Goal: Information Seeking & Learning: Learn about a topic

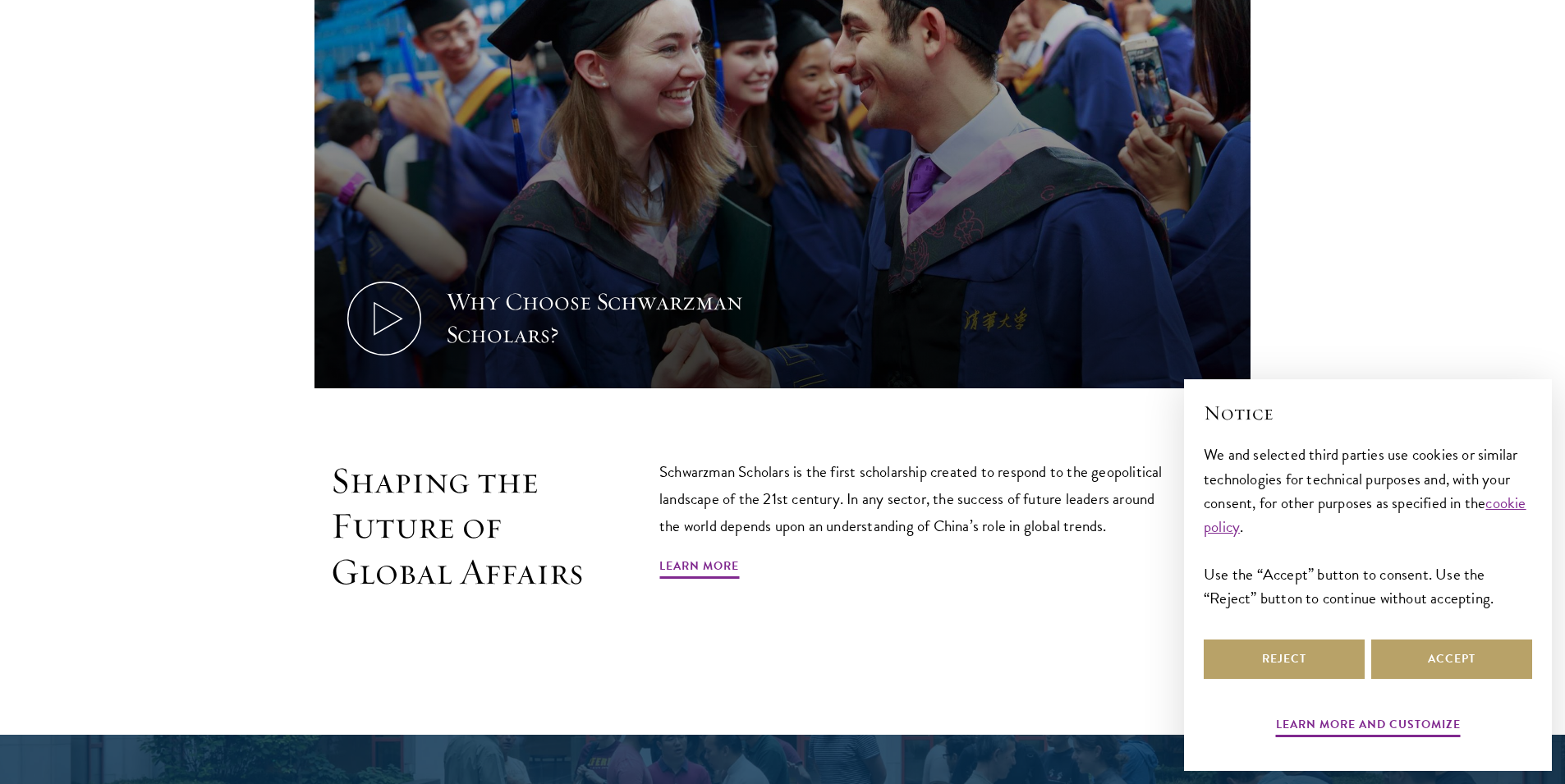
scroll to position [895, 0]
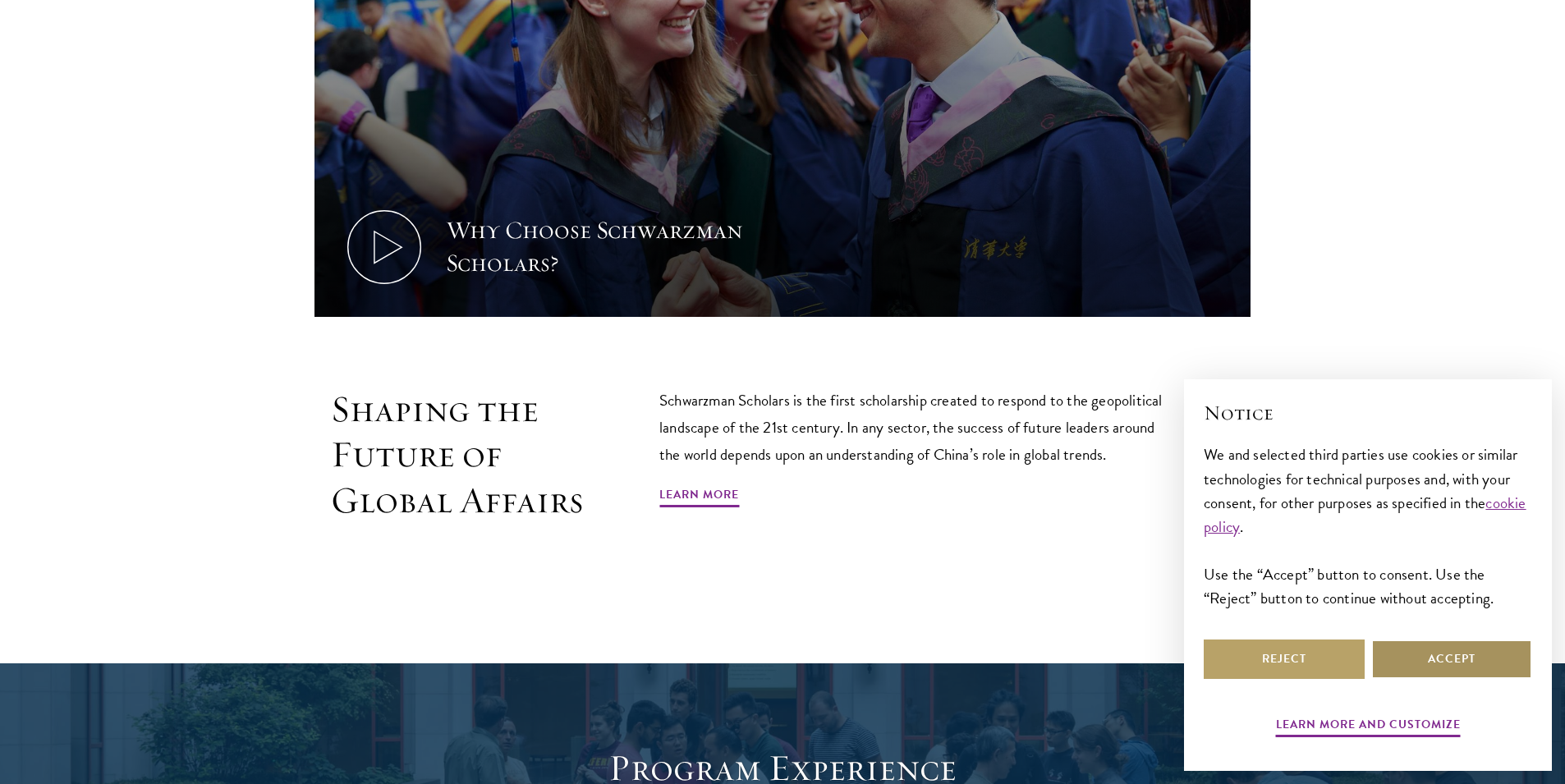
click at [1441, 670] on button "Accept" at bounding box center [1452, 659] width 161 height 39
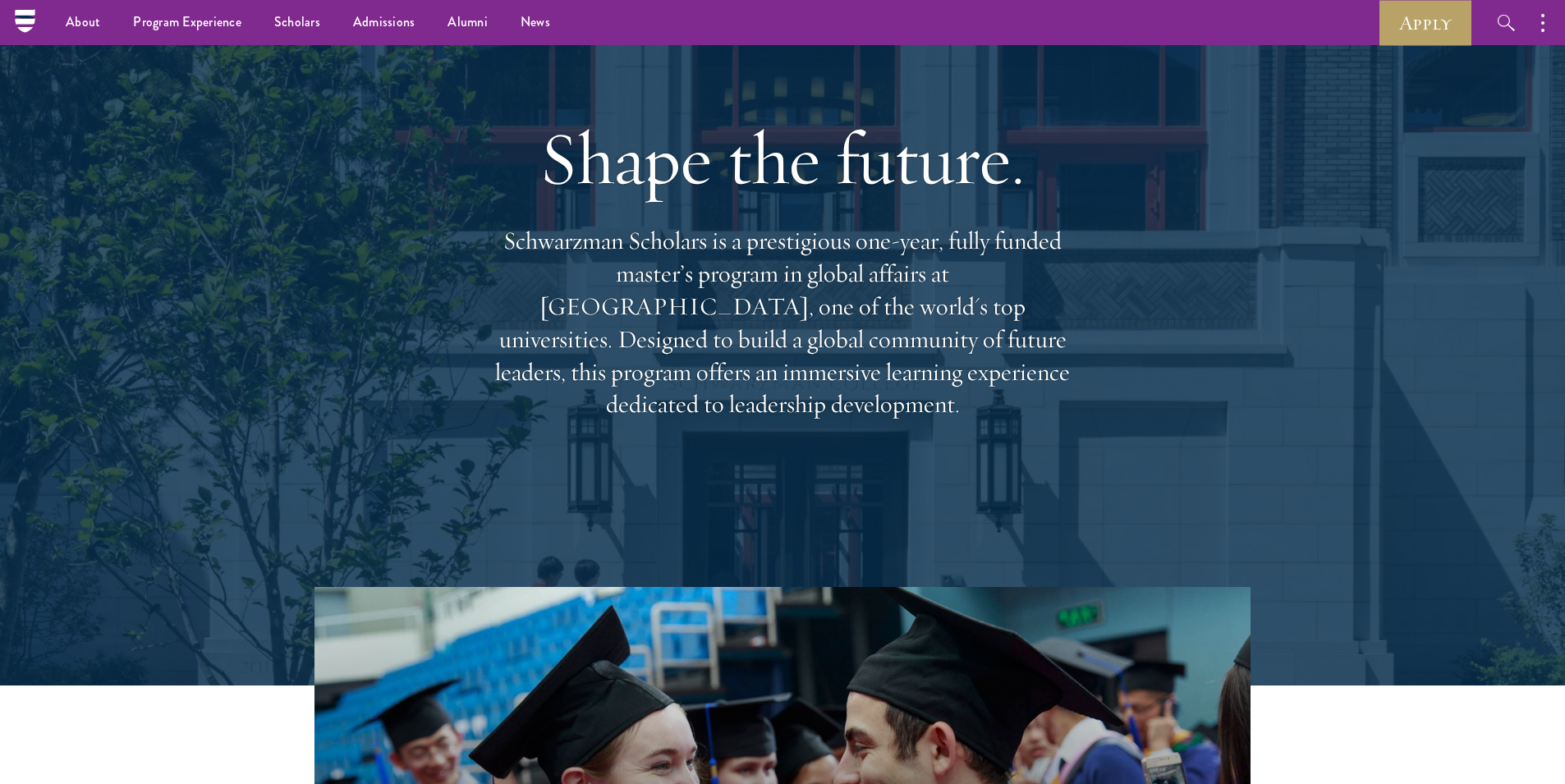
scroll to position [75, 0]
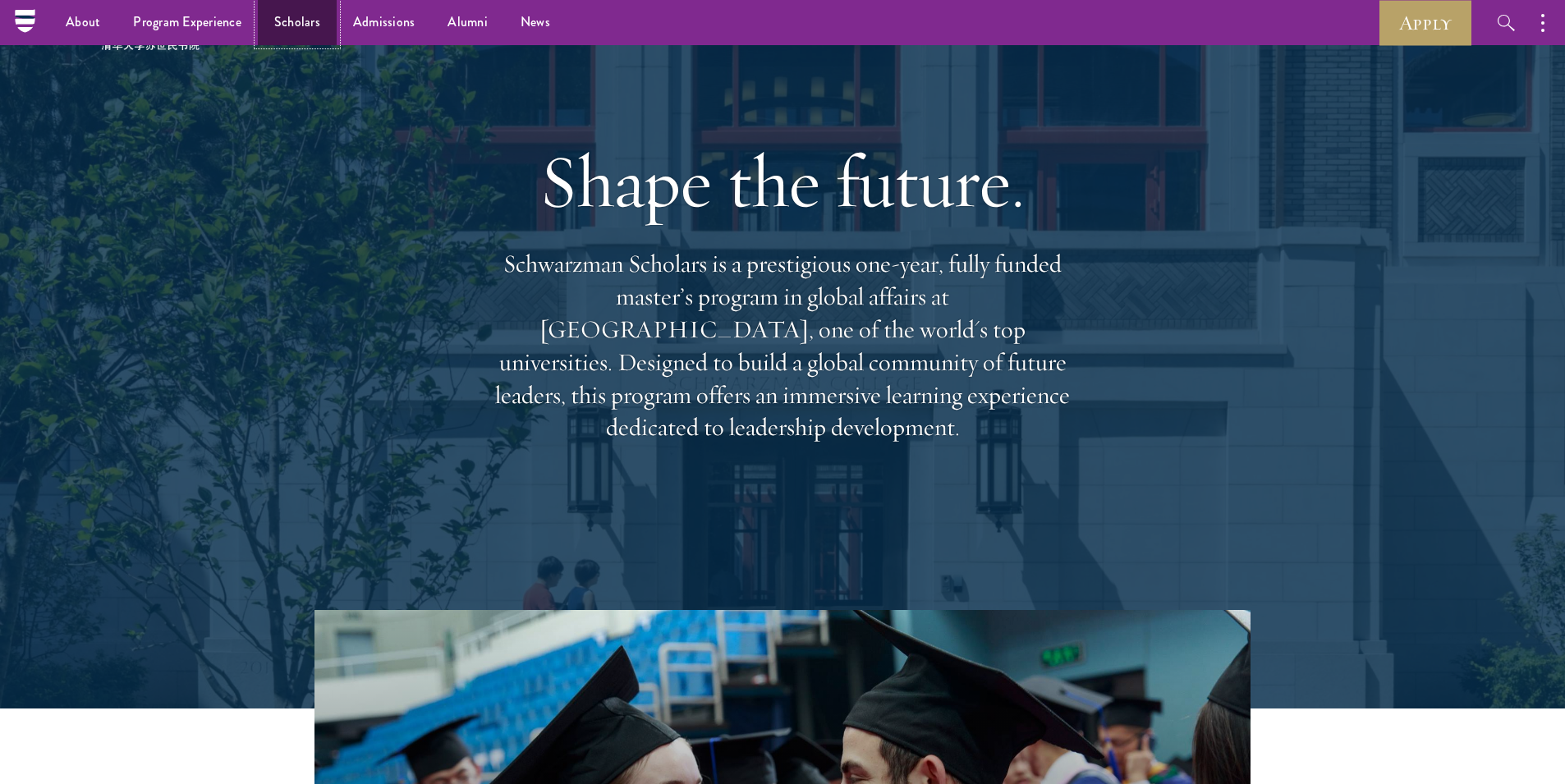
click at [296, 23] on link "Scholars" at bounding box center [297, 22] width 79 height 45
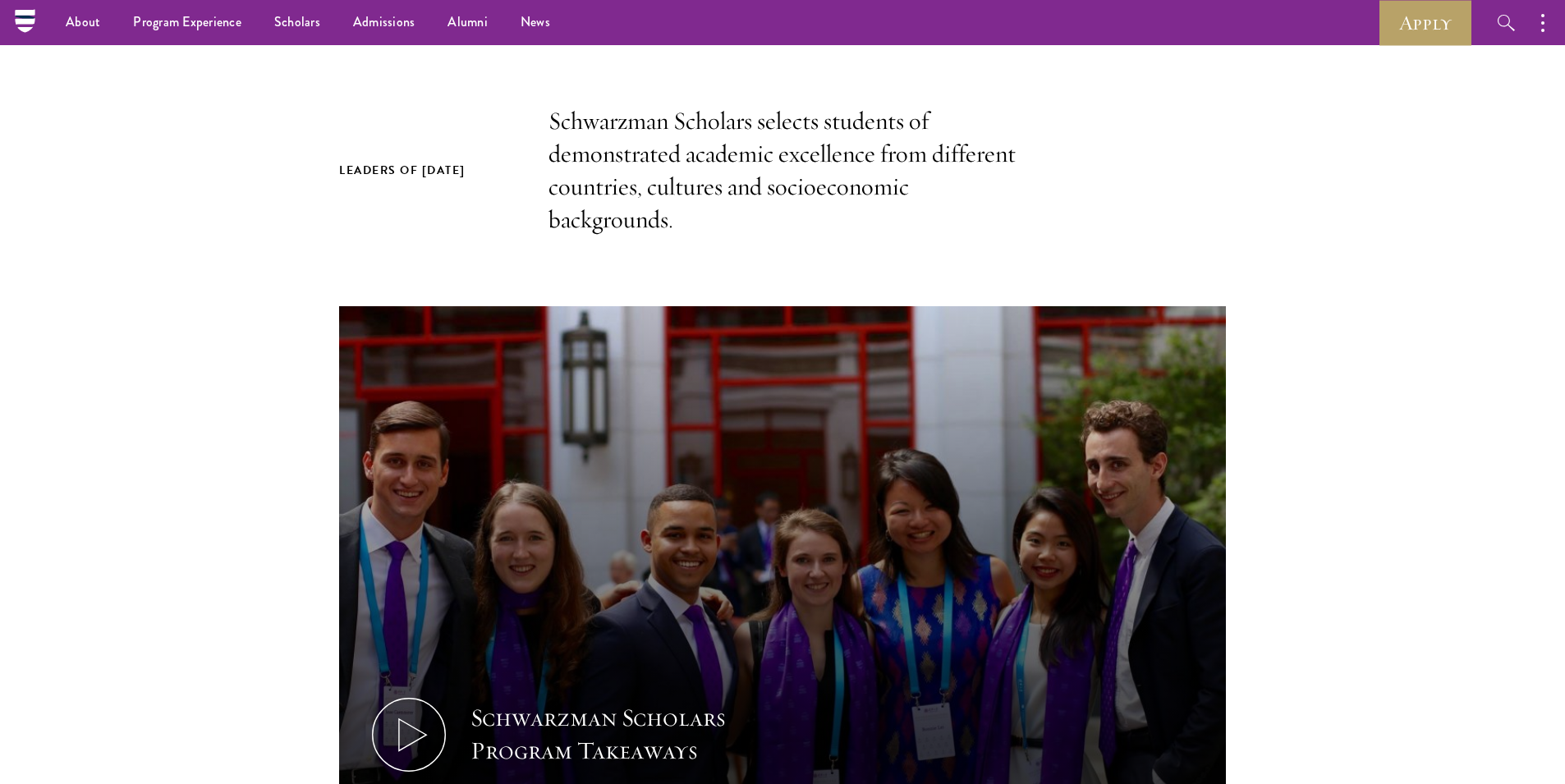
scroll to position [367, 0]
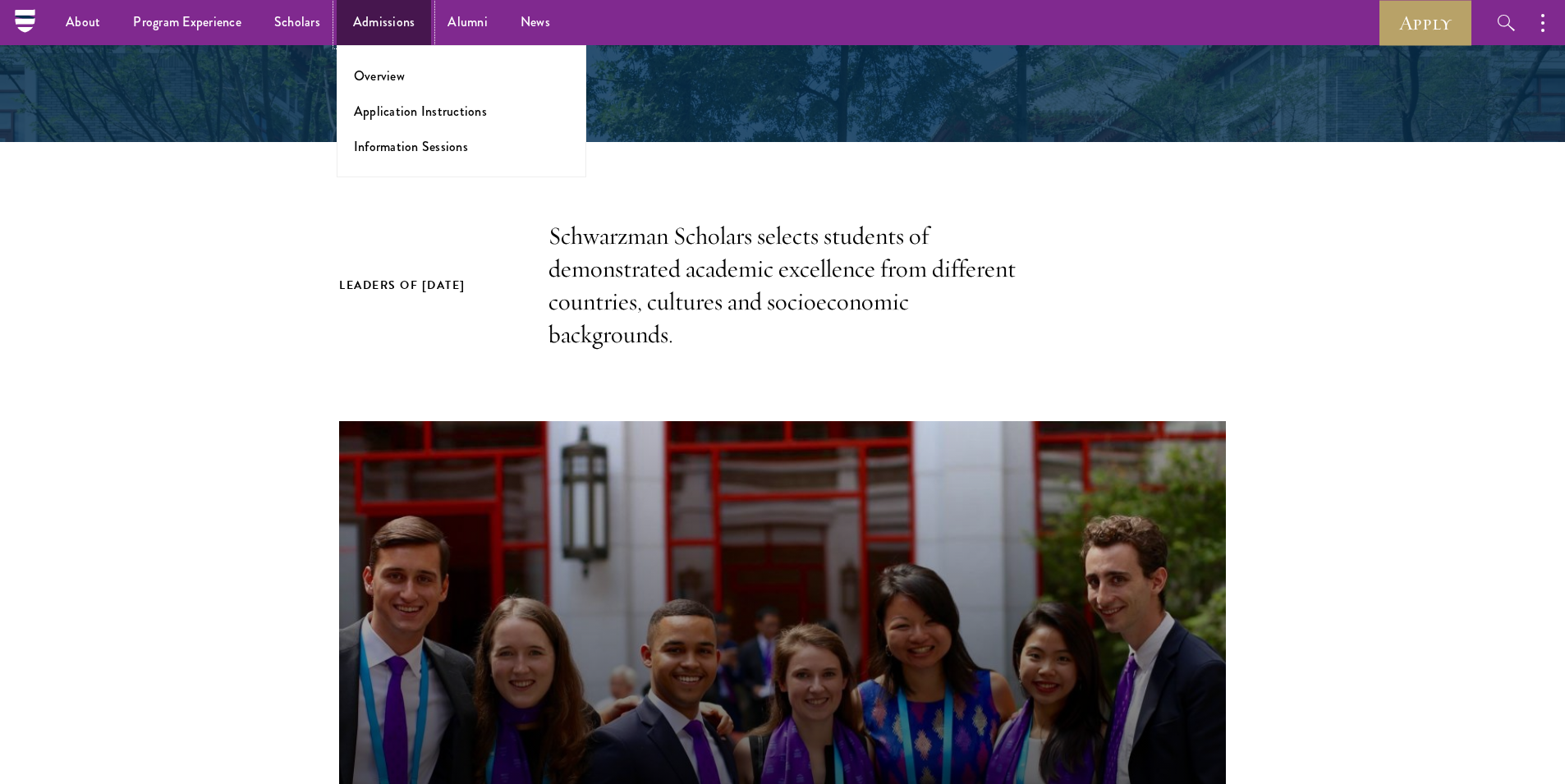
click at [360, 22] on link "Admissions" at bounding box center [384, 22] width 95 height 45
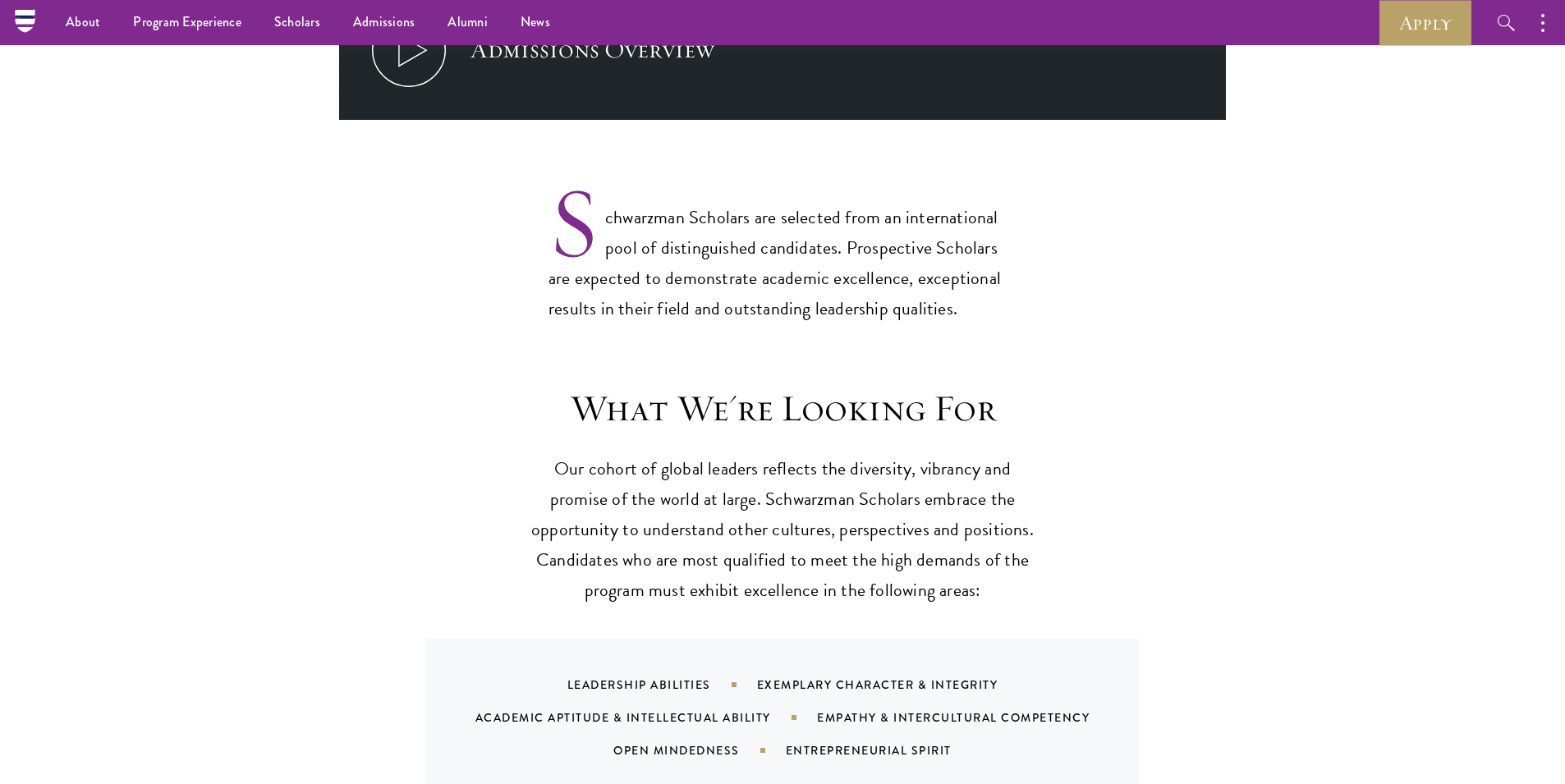
scroll to position [1086, 0]
